Goal: Book appointment/travel/reservation

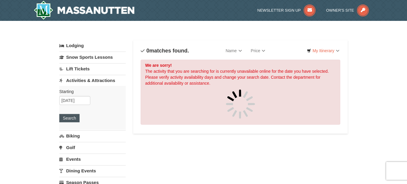
type input "[DATE]"
click at [68, 117] on button "Search" at bounding box center [69, 118] width 20 height 8
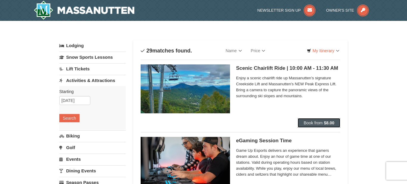
click at [319, 120] on span "Book from" at bounding box center [313, 122] width 19 height 5
